Goal: Task Accomplishment & Management: Manage account settings

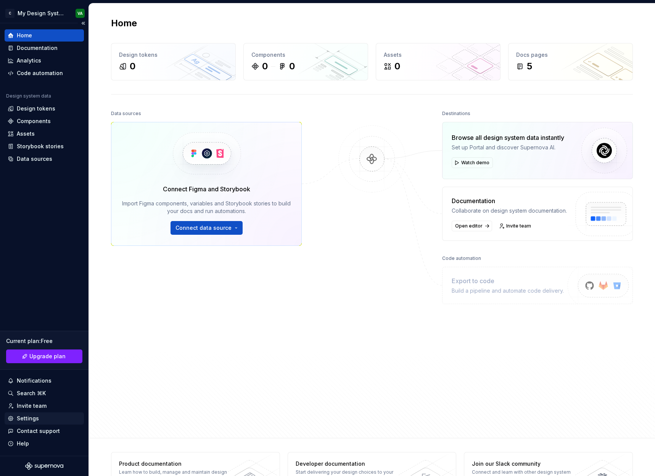
click at [45, 419] on div "Settings" at bounding box center [44, 419] width 73 height 8
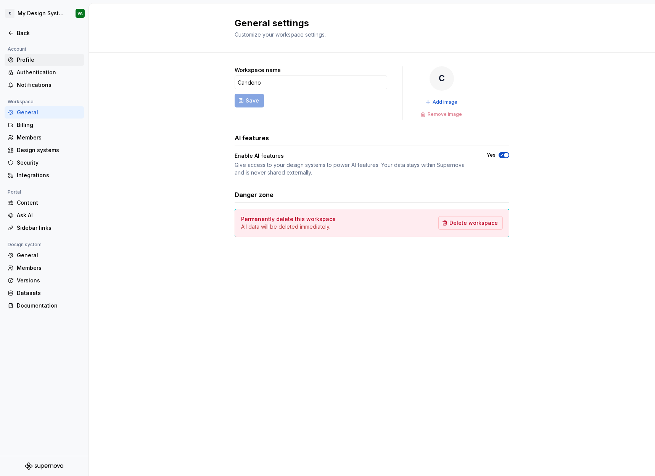
click at [41, 58] on div "Profile" at bounding box center [49, 60] width 64 height 8
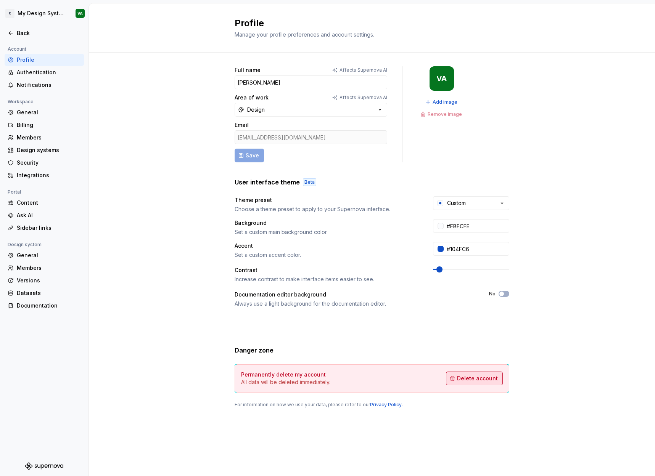
click at [464, 379] on span "Delete account" at bounding box center [477, 379] width 41 height 8
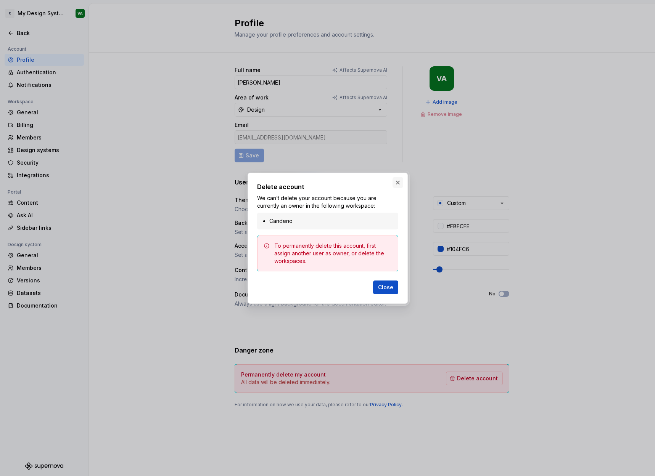
click at [395, 183] on button "button" at bounding box center [397, 182] width 11 height 11
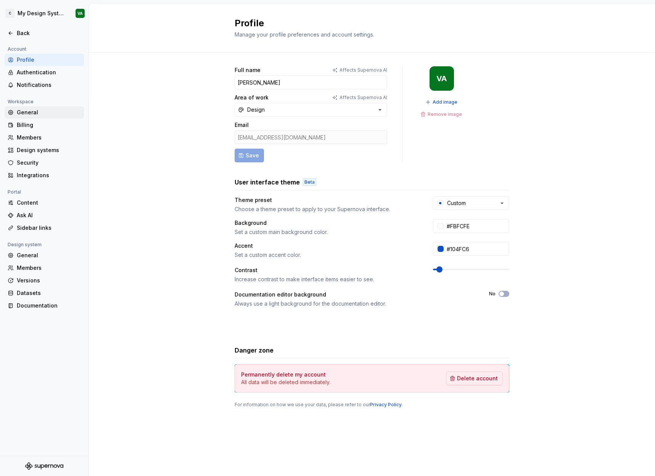
click at [42, 111] on div "General" at bounding box center [49, 113] width 64 height 8
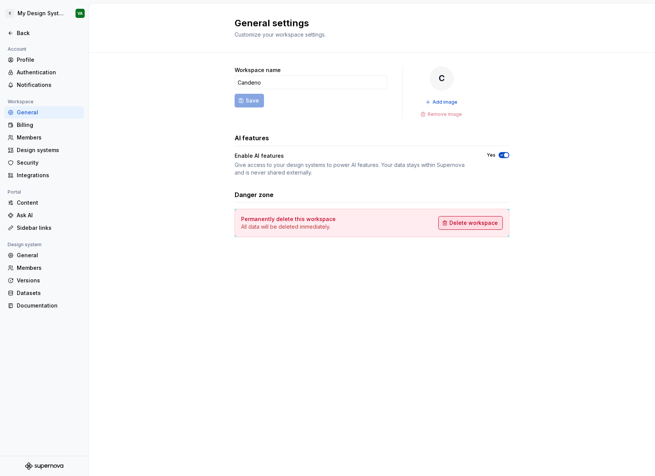
click at [465, 228] on button "Delete workspace" at bounding box center [470, 223] width 64 height 14
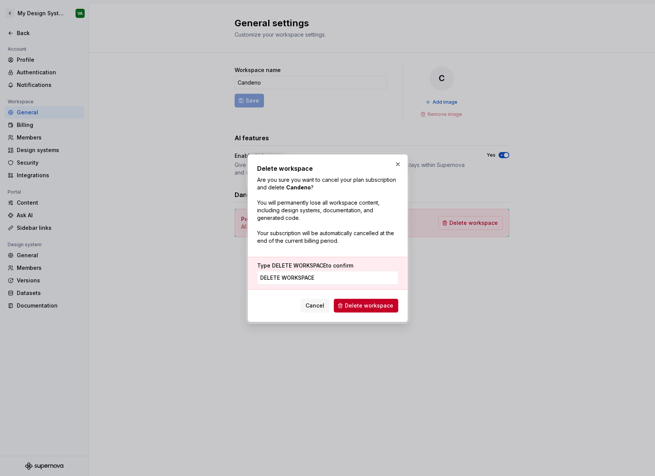
type input "DELETE WORKSPACE"
click at [348, 306] on span "Delete workspace" at bounding box center [369, 306] width 48 height 8
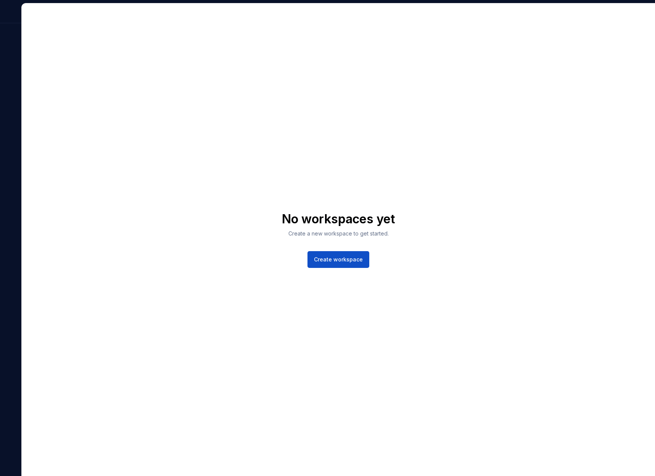
click at [205, 259] on div "No workspaces yet Create a new workspace to get started. Create workspace" at bounding box center [338, 239] width 633 height 473
click at [300, 252] on div "No workspaces yet Create a new workspace to get started. Create workspace" at bounding box center [338, 240] width 113 height 56
